Goal: Obtain resource: Obtain resource

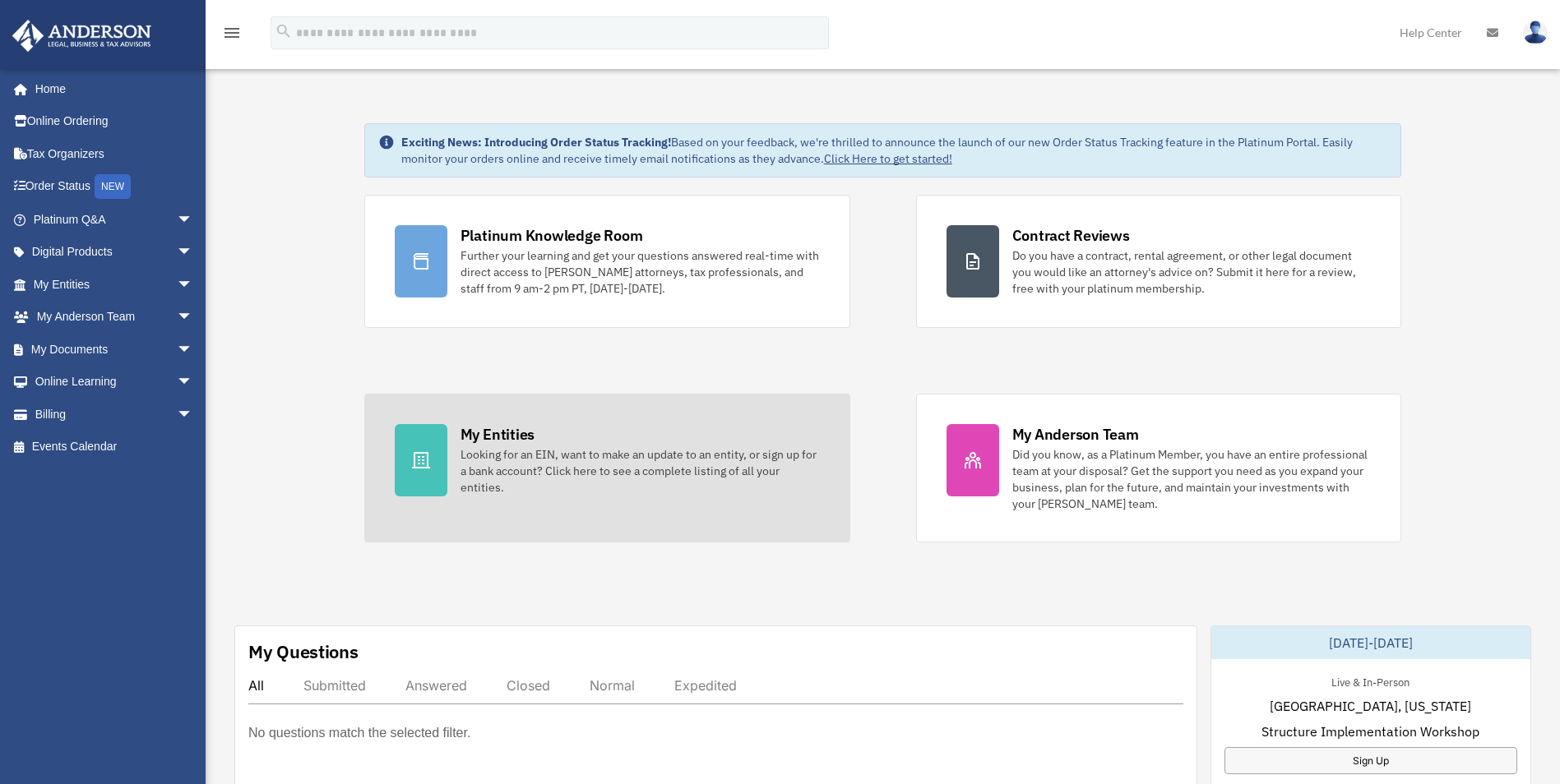
click at [526, 472] on div "Looking for an EIN, want to make an update to an entity, or sign up for a bank …" at bounding box center [640, 471] width 360 height 49
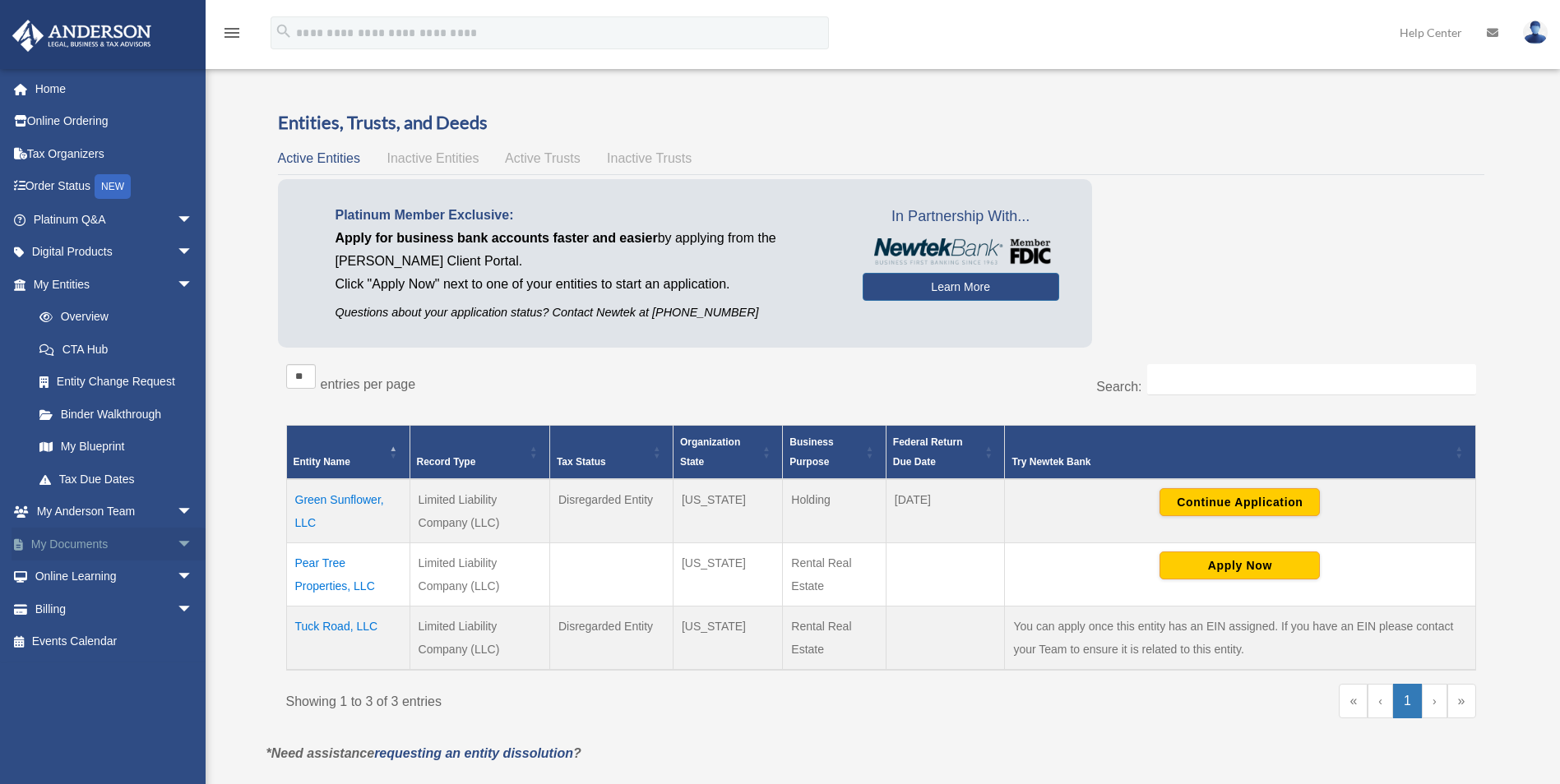
click at [133, 539] on link "My Documents arrow_drop_down" at bounding box center [115, 543] width 206 height 33
click at [177, 541] on span "arrow_drop_down" at bounding box center [193, 544] width 33 height 34
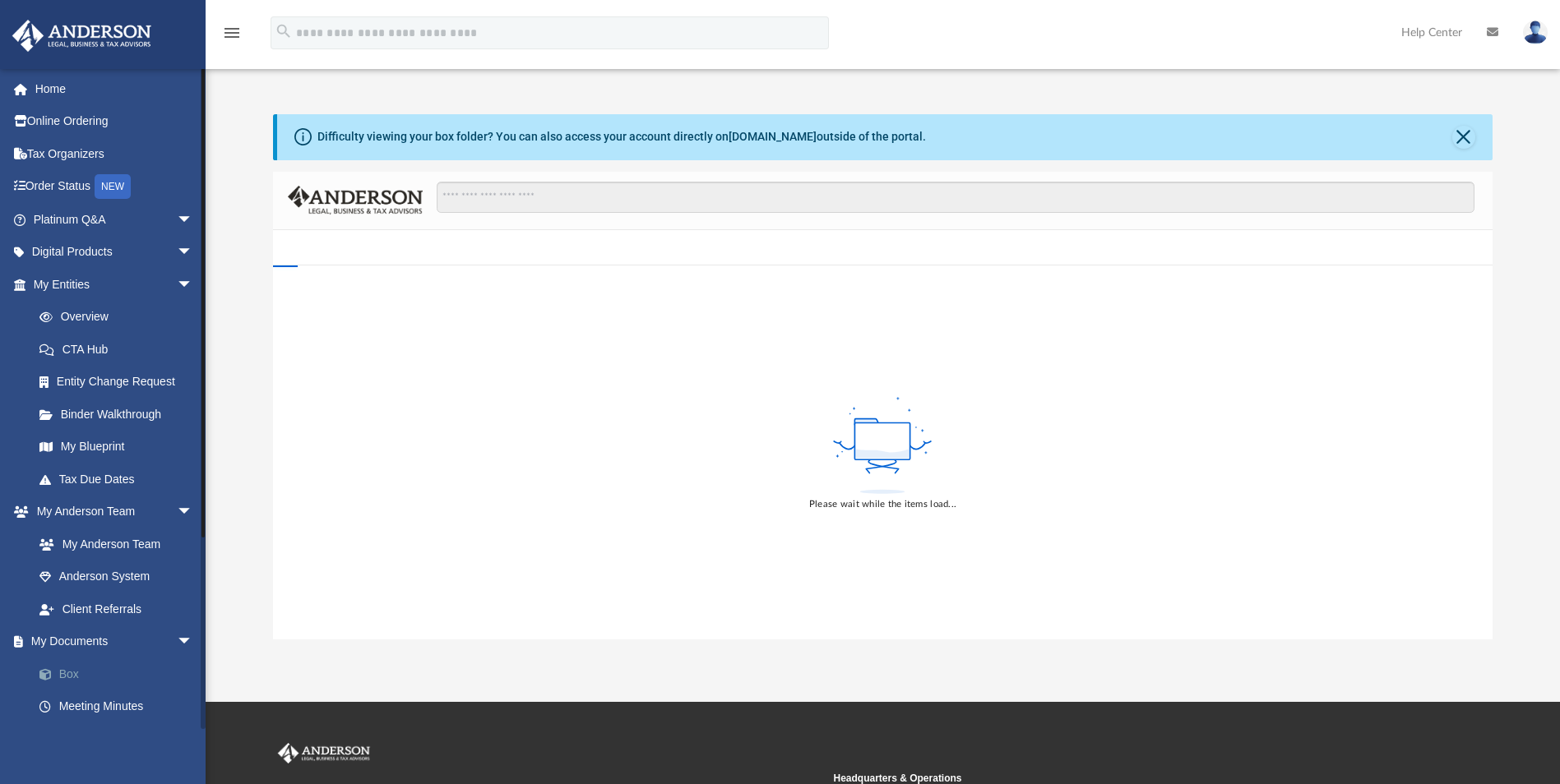
click at [57, 666] on link "Box" at bounding box center [120, 673] width 195 height 33
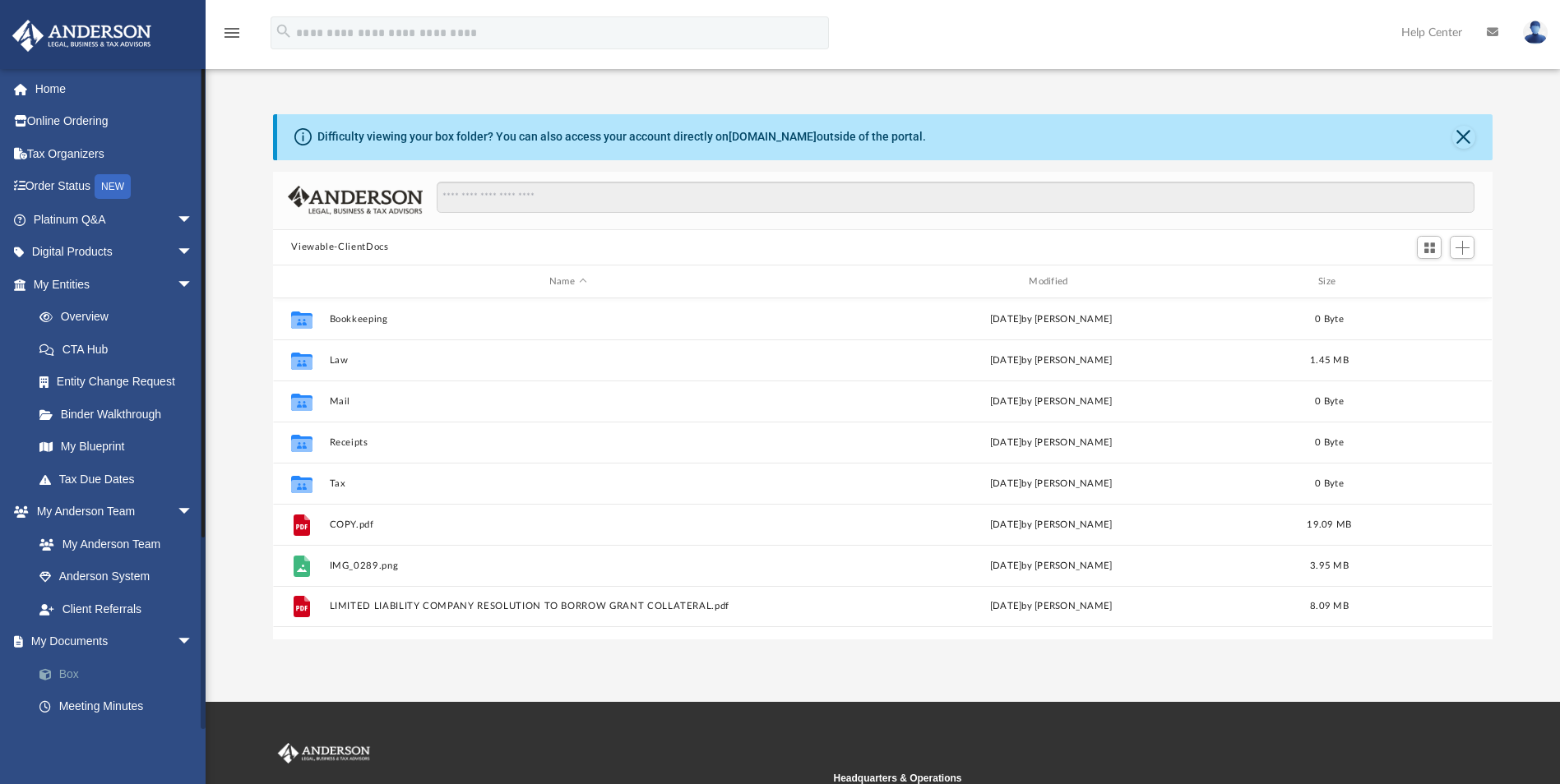
scroll to position [361, 1207]
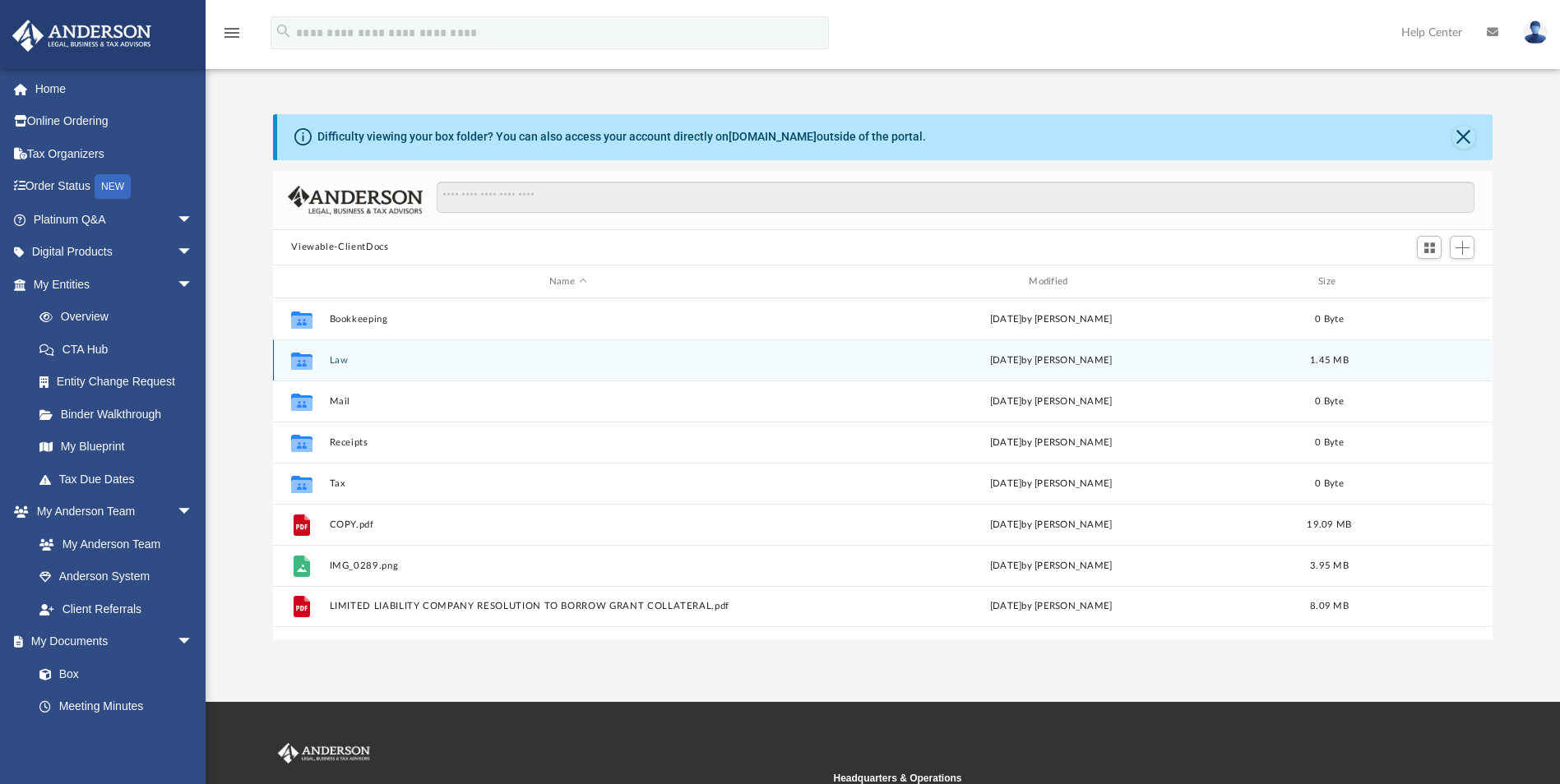
click at [332, 369] on div "Collaborated Folder Law [DATE] by [PERSON_NAME] 1.45 MB" at bounding box center [883, 360] width 1218 height 42
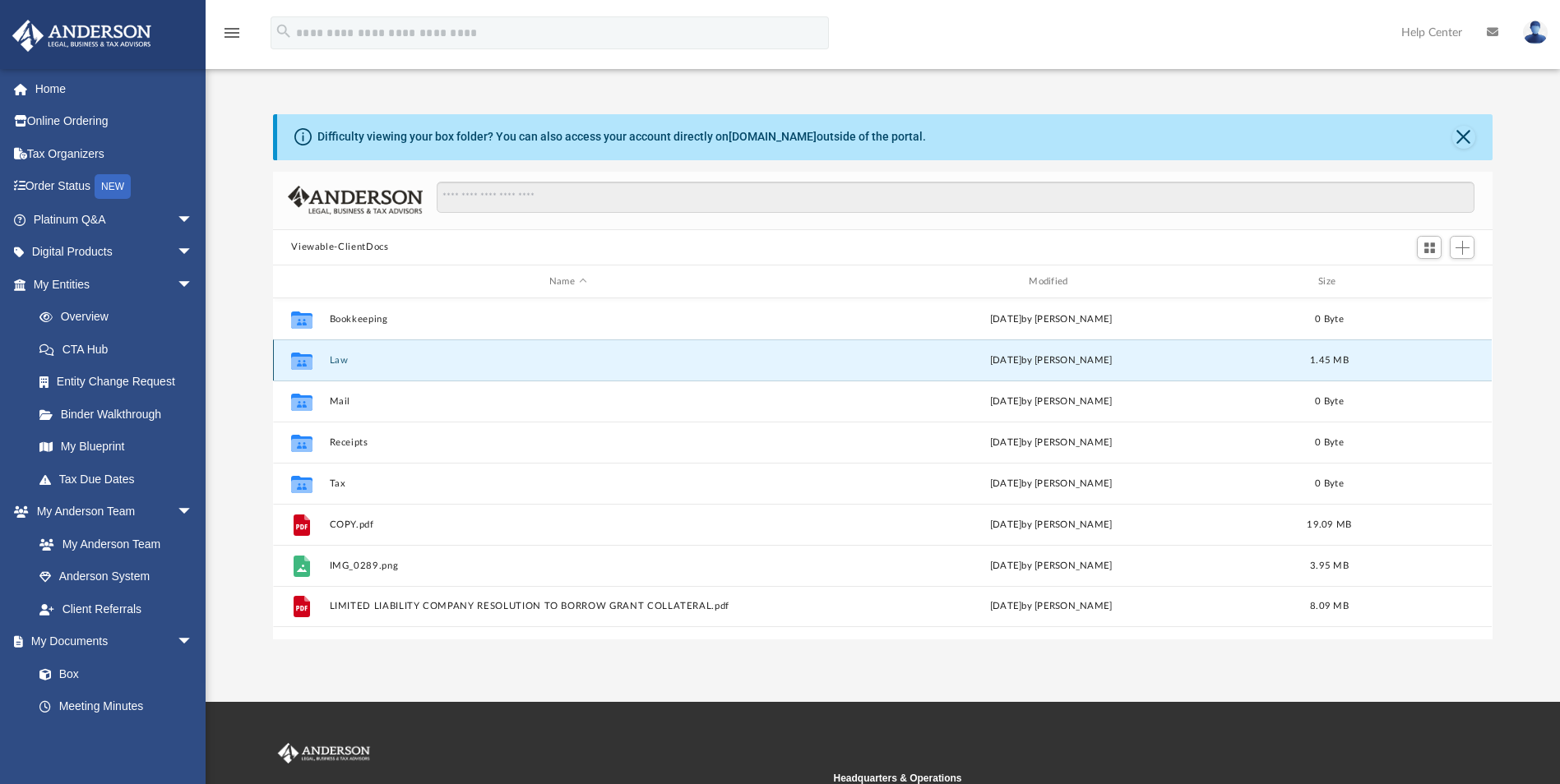
click at [337, 364] on button "Law" at bounding box center [568, 360] width 476 height 11
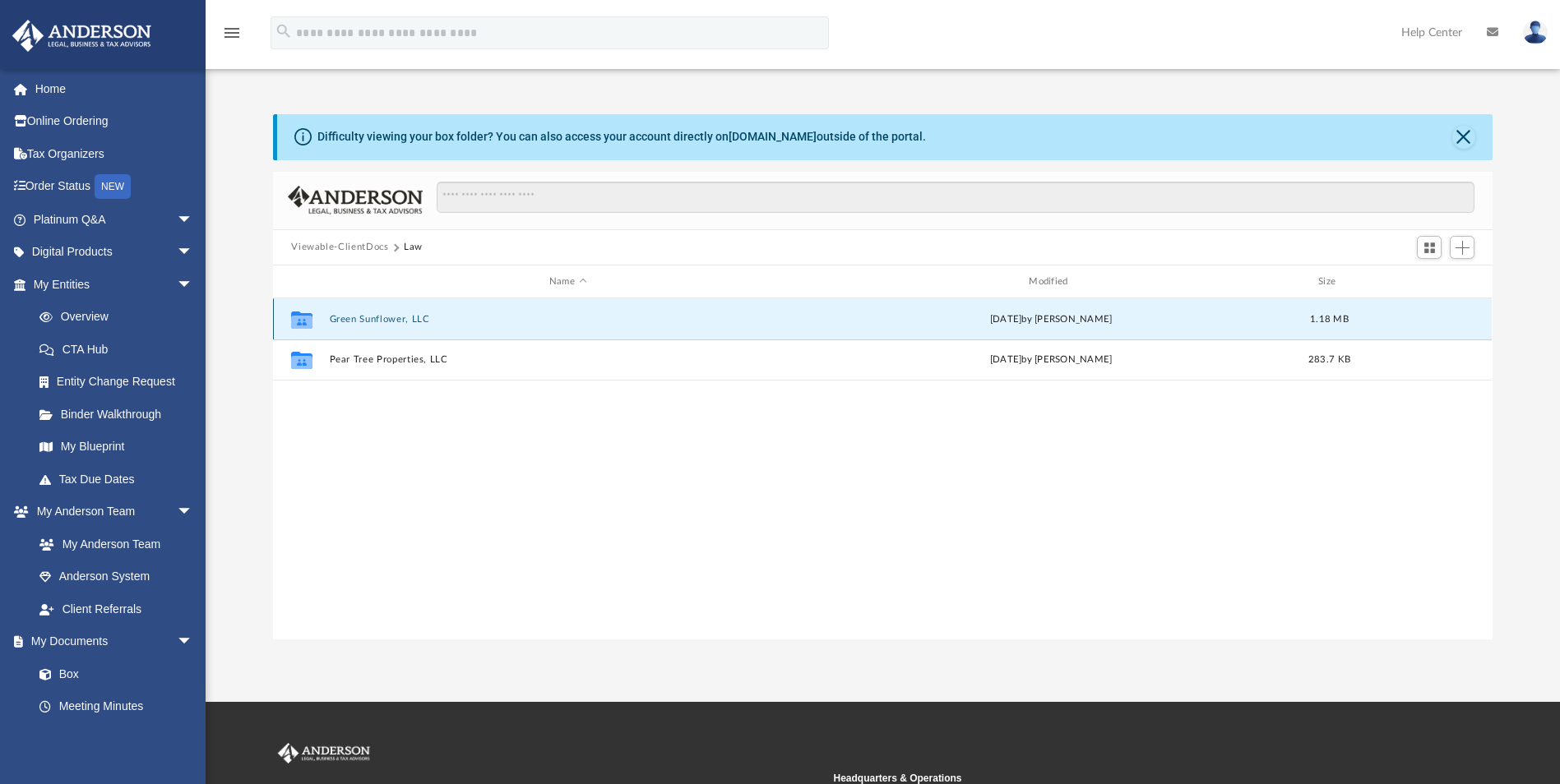
click at [359, 322] on button "Green Sunflower, LLC" at bounding box center [568, 319] width 476 height 11
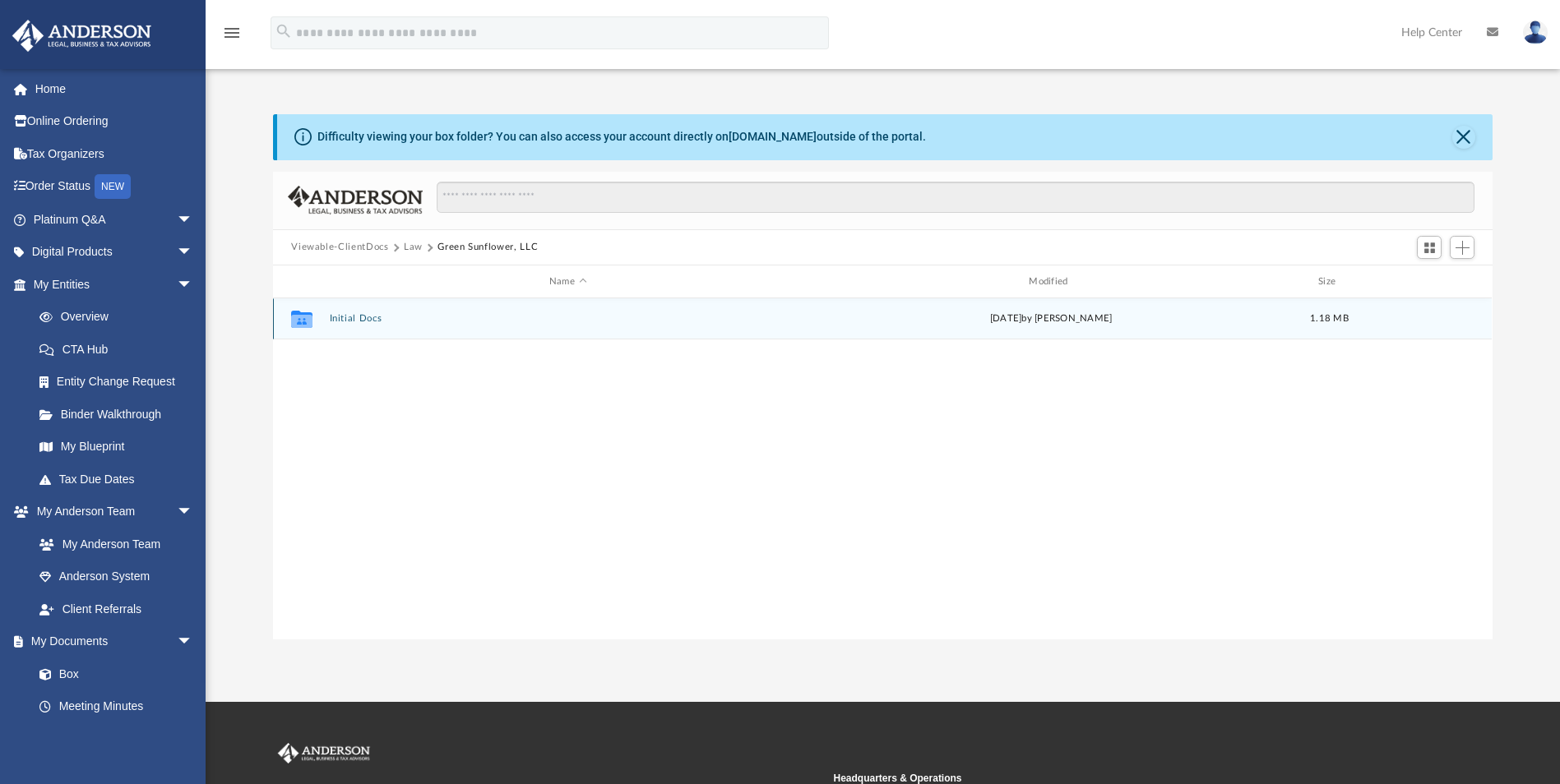
click at [359, 322] on button "Initial Docs" at bounding box center [568, 319] width 476 height 11
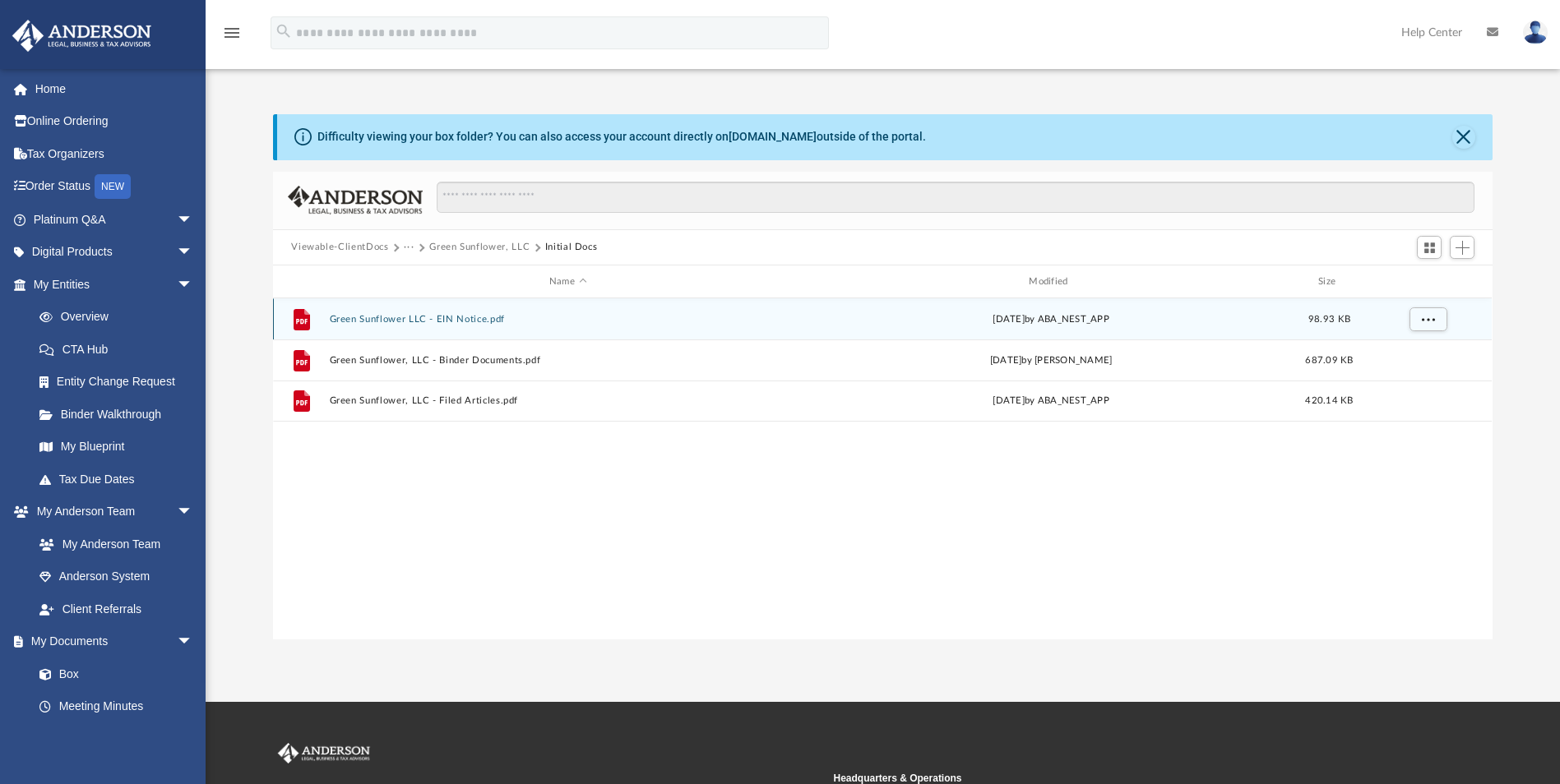
click at [359, 322] on button "Green Sunflower LLC - EIN Notice.pdf" at bounding box center [568, 319] width 476 height 11
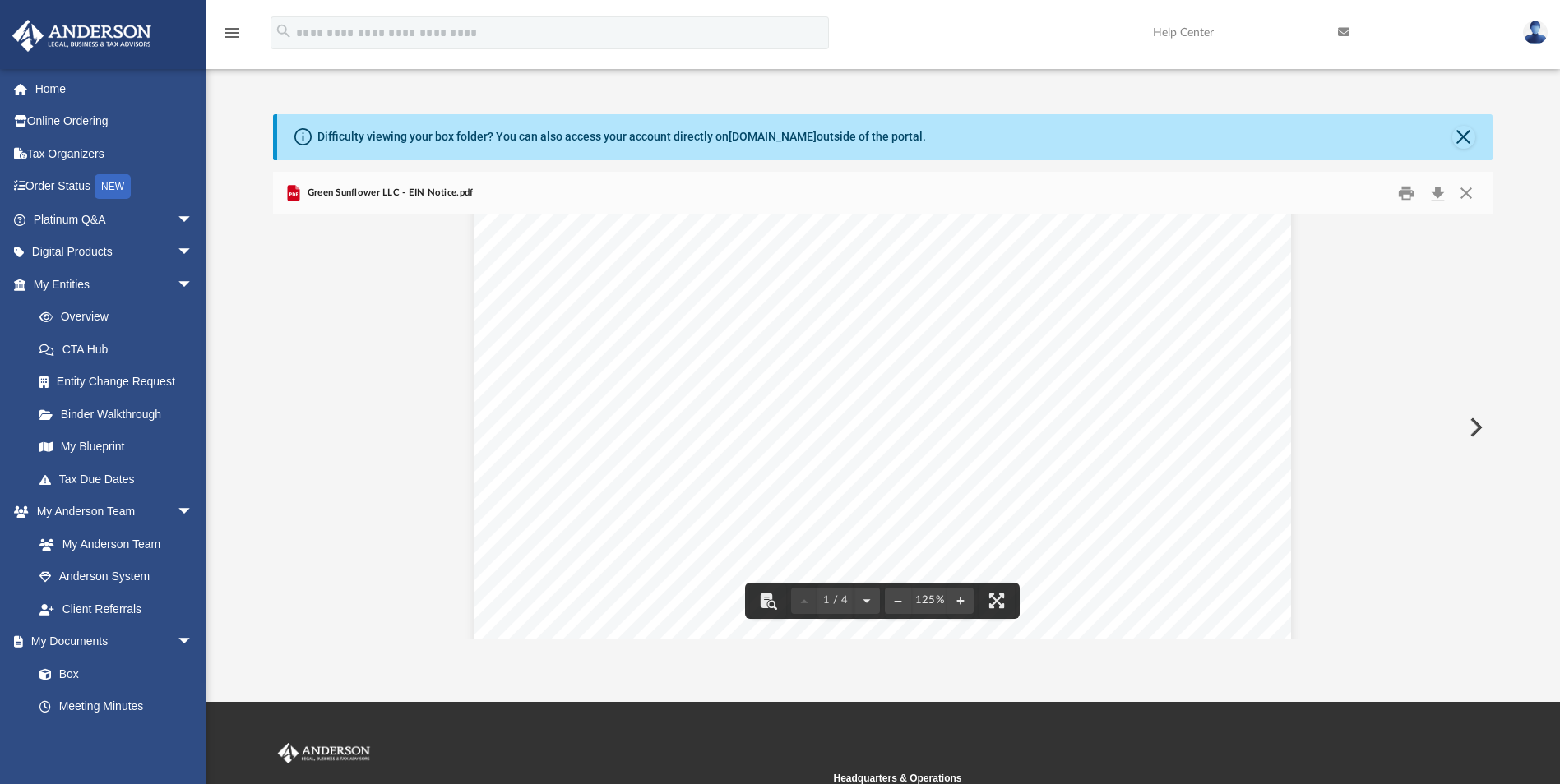
scroll to position [0, 0]
